Goal: Communication & Community: Answer question/provide support

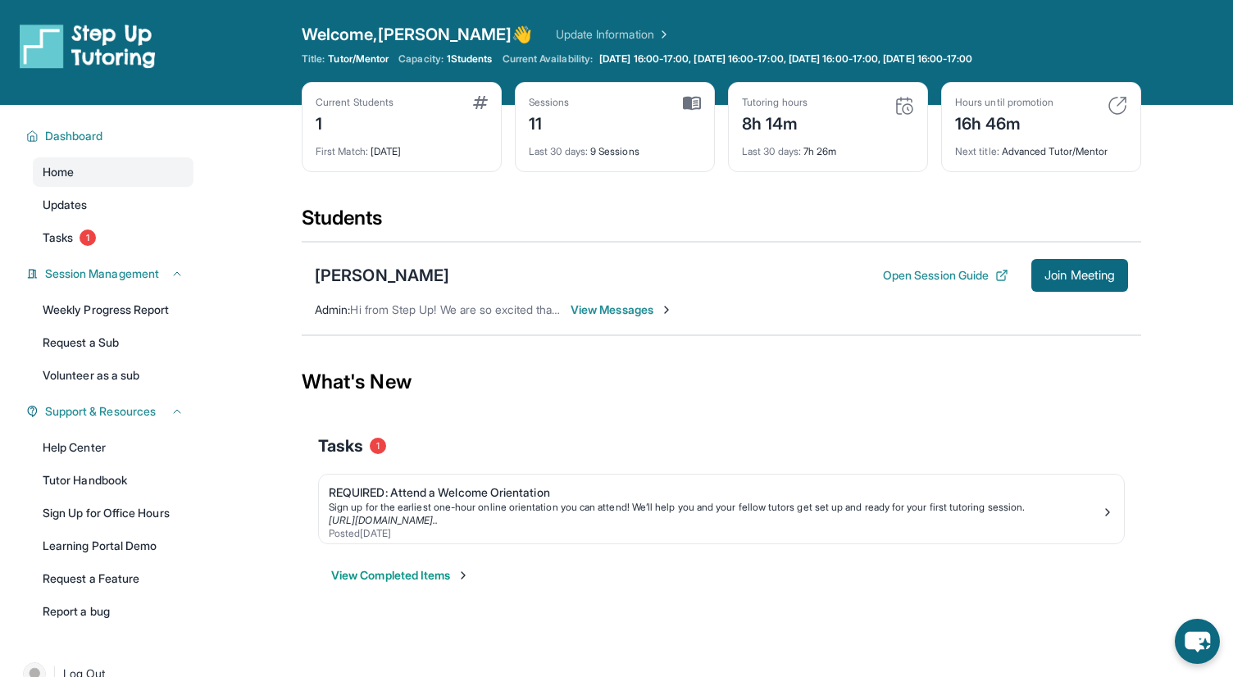
click at [621, 308] on span "View Messages" at bounding box center [622, 310] width 103 height 16
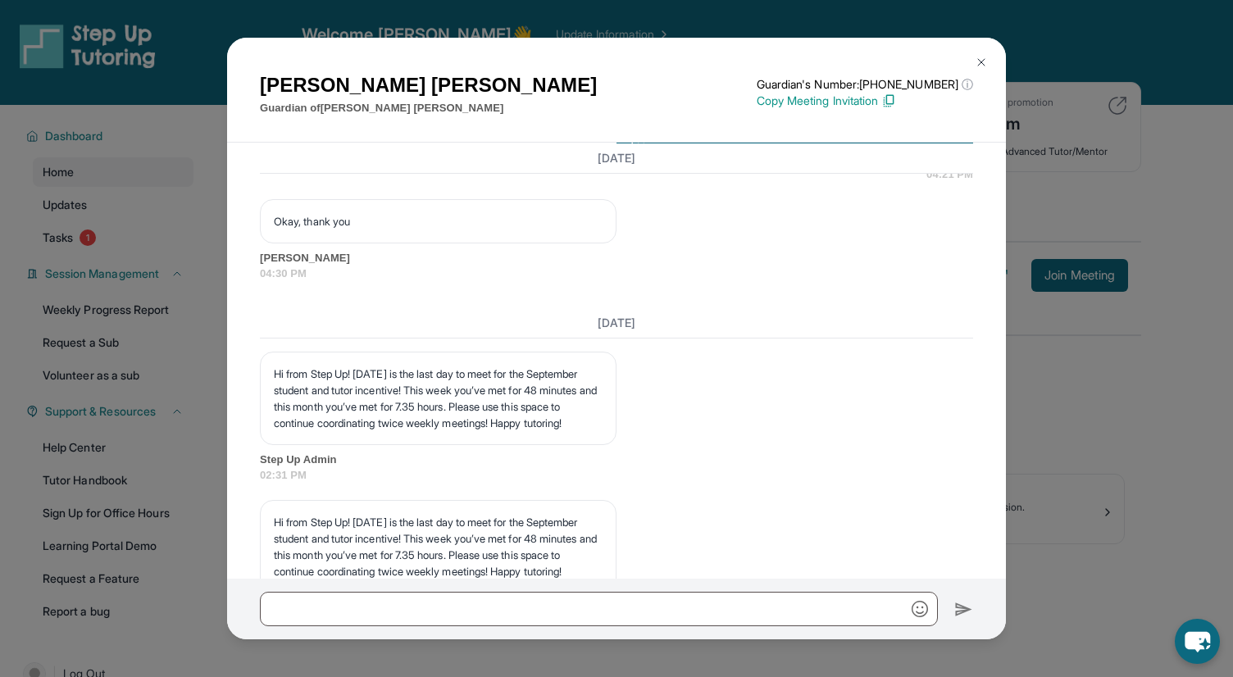
scroll to position [12134, 0]
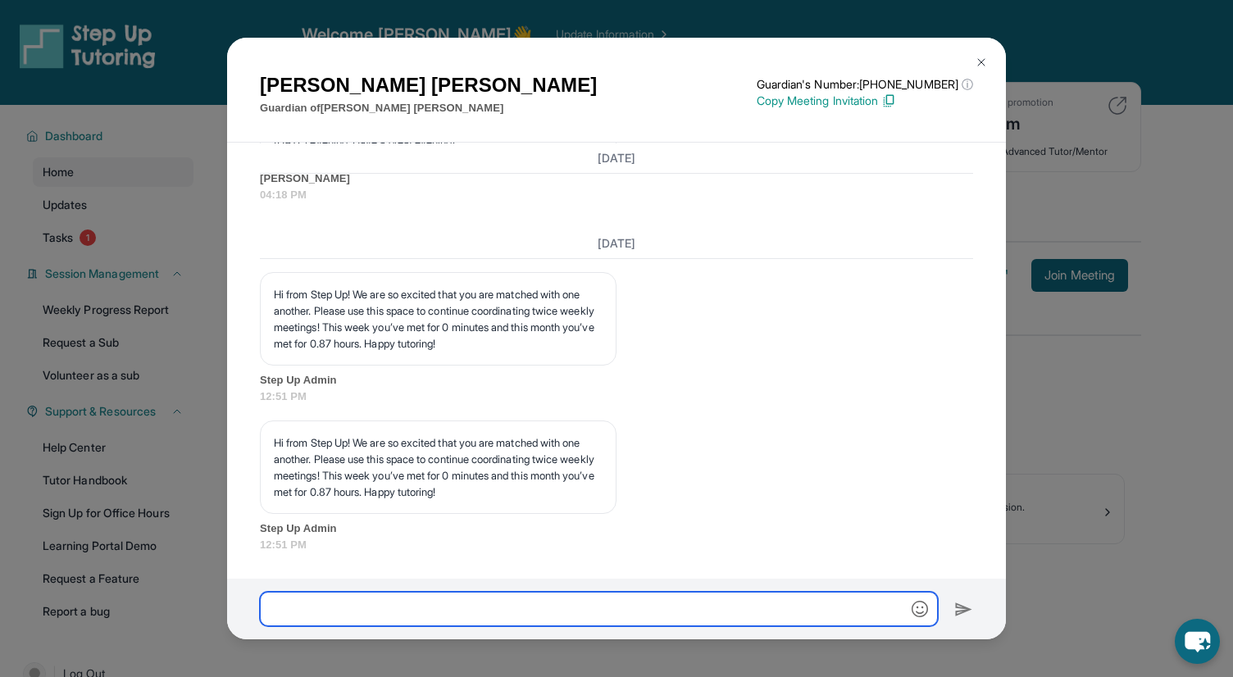
click at [358, 617] on input "text" at bounding box center [599, 609] width 678 height 34
paste input "**********"
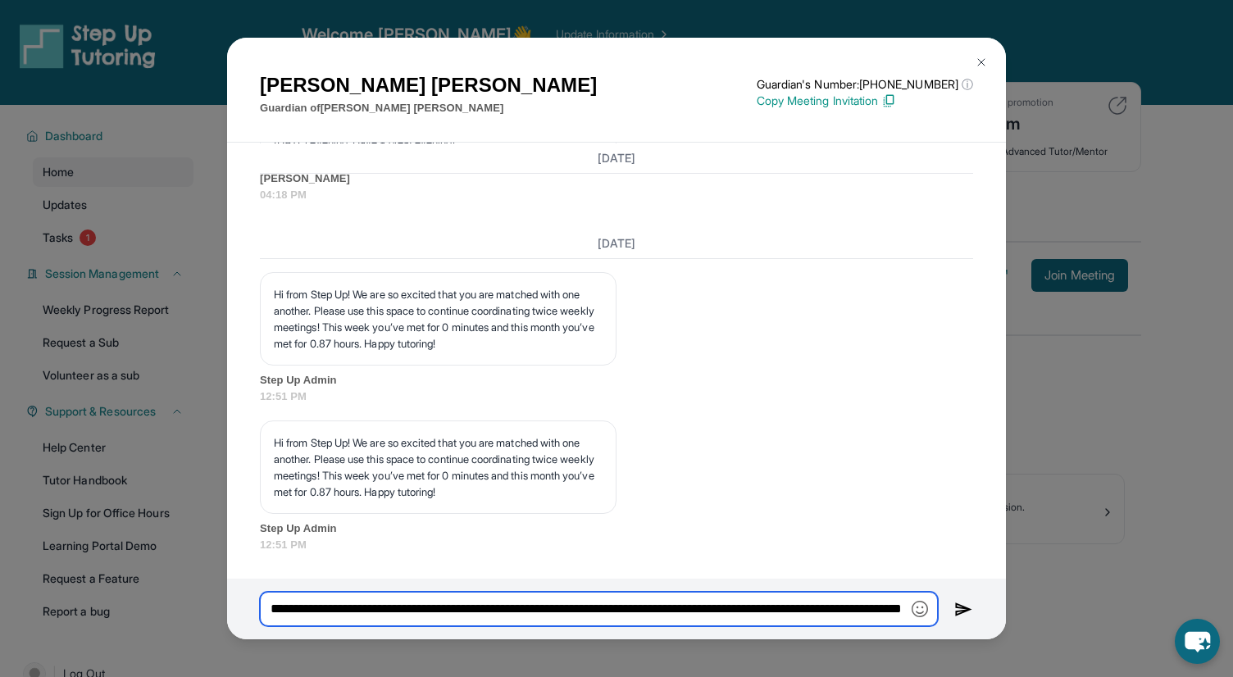
scroll to position [0, 128]
type input "**********"
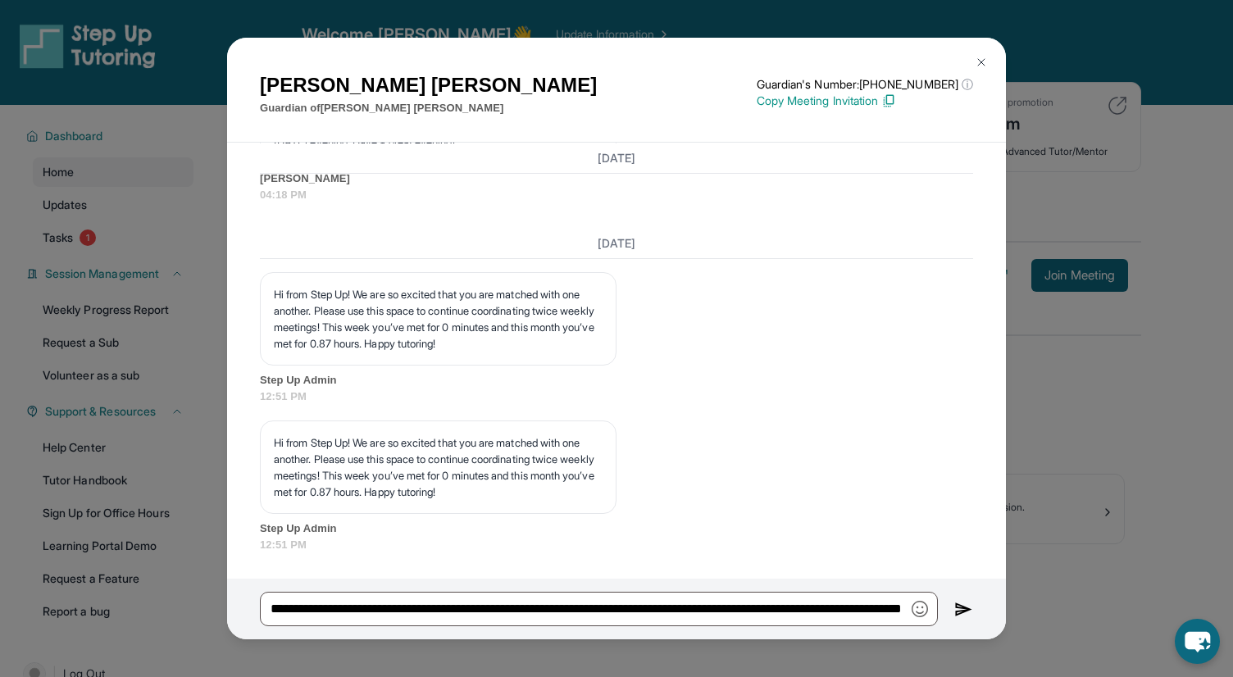
click at [960, 611] on img at bounding box center [964, 610] width 19 height 20
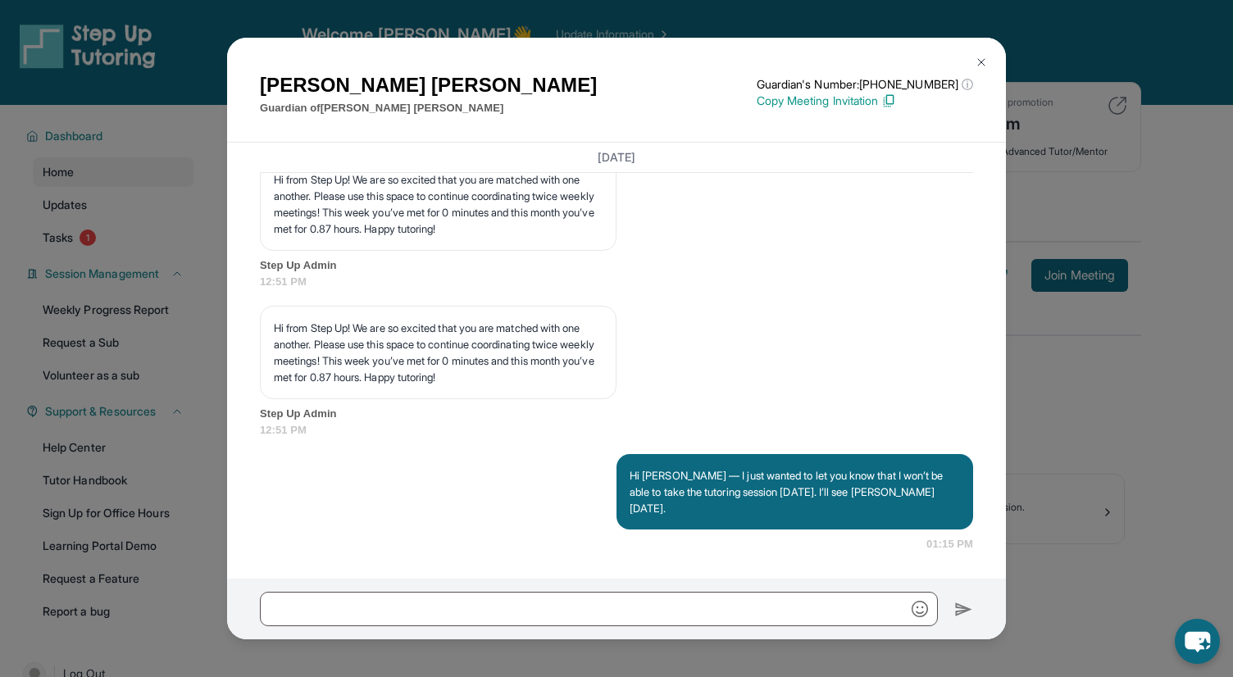
scroll to position [12232, 0]
click at [979, 59] on img at bounding box center [981, 62] width 13 height 13
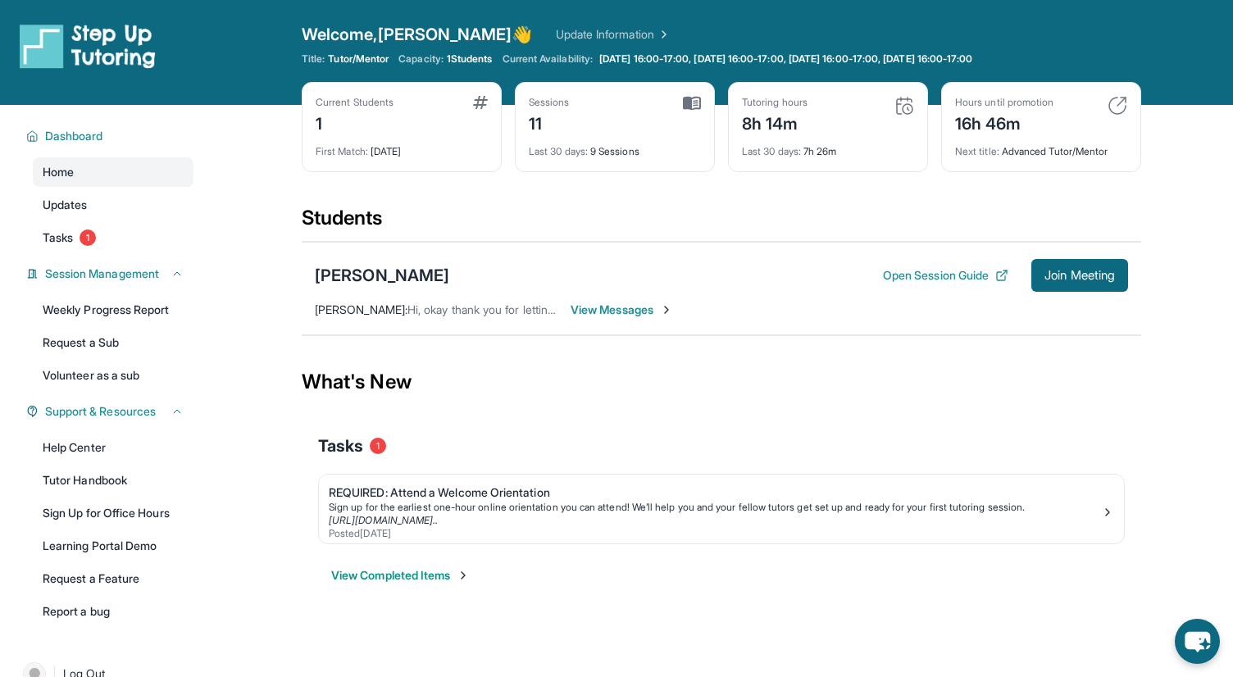
click at [592, 309] on span "View Messages" at bounding box center [622, 310] width 103 height 16
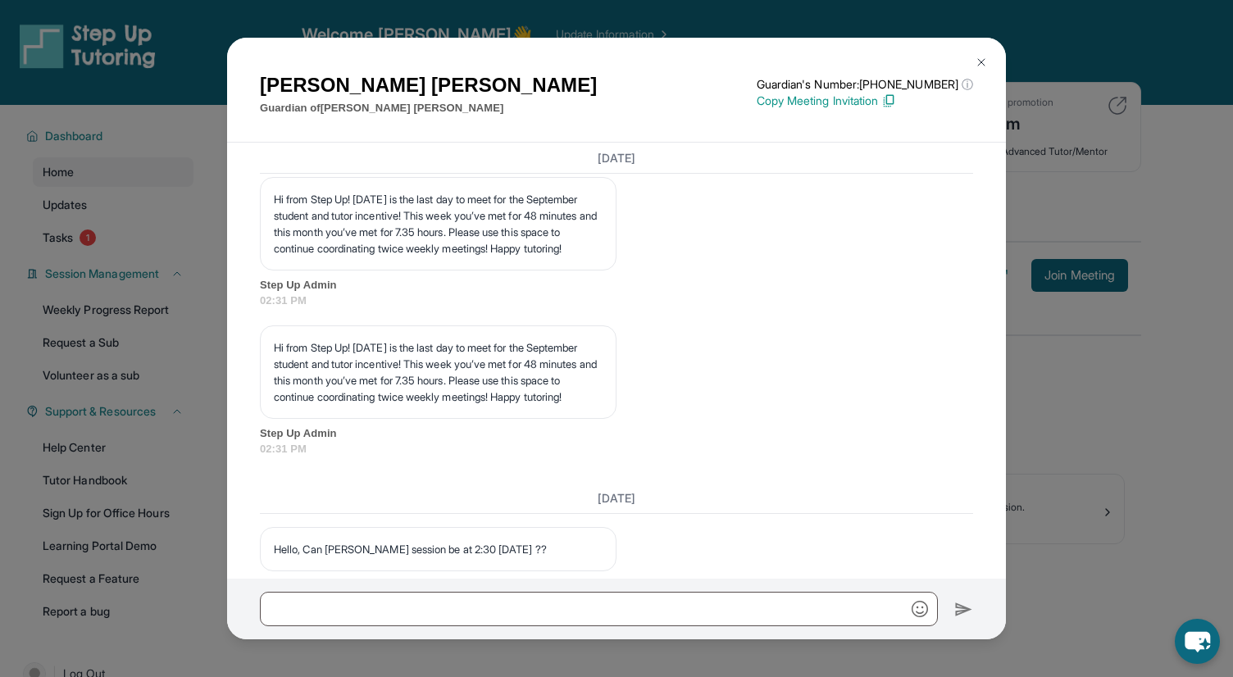
scroll to position [12332, 0]
